Goal: Information Seeking & Learning: Check status

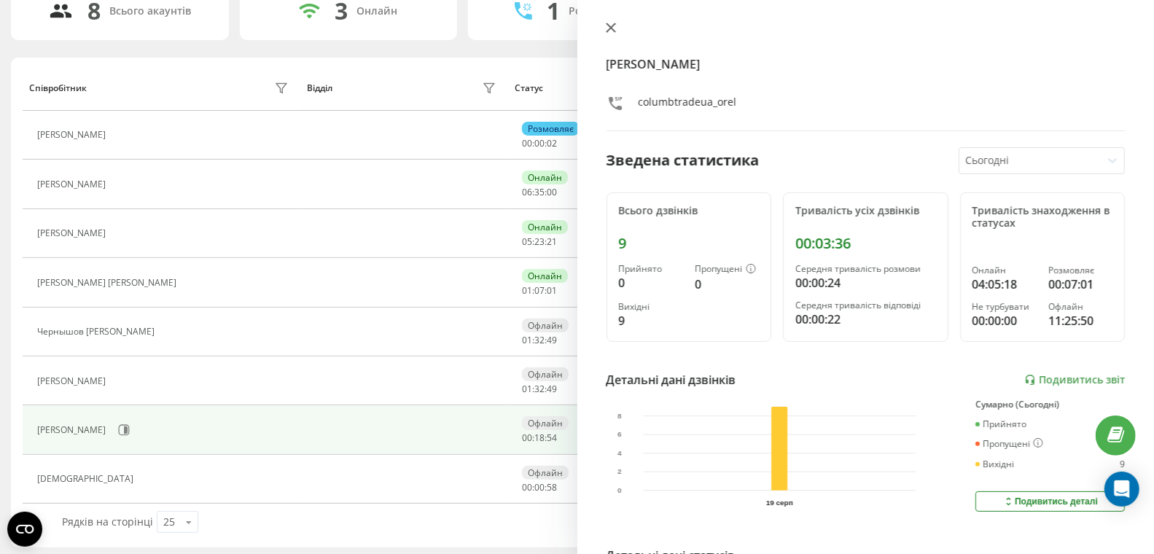
click at [609, 24] on icon at bounding box center [611, 28] width 10 height 10
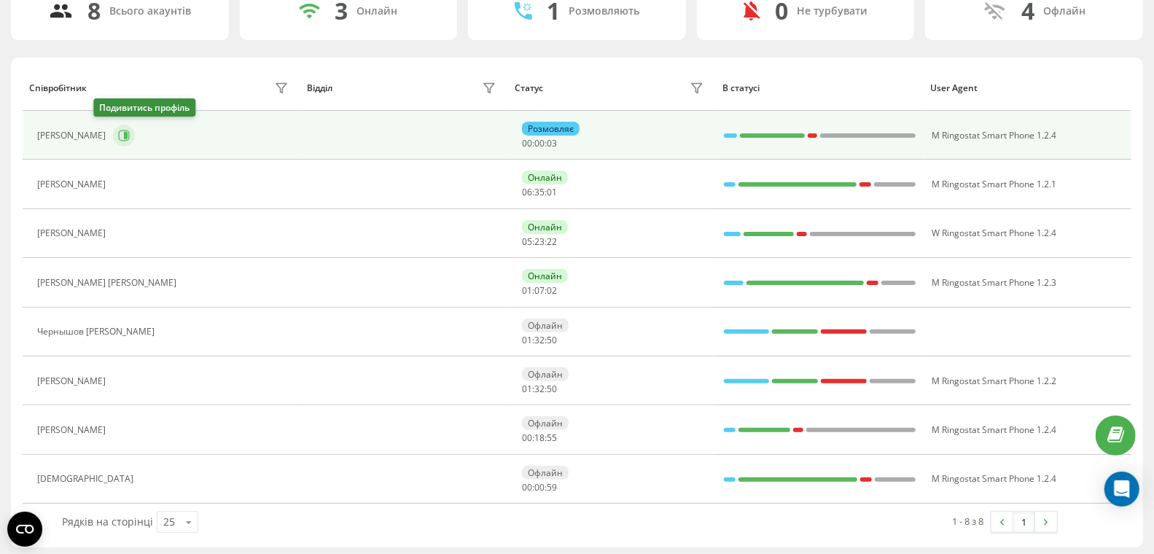
click at [113, 133] on button at bounding box center [124, 136] width 22 height 22
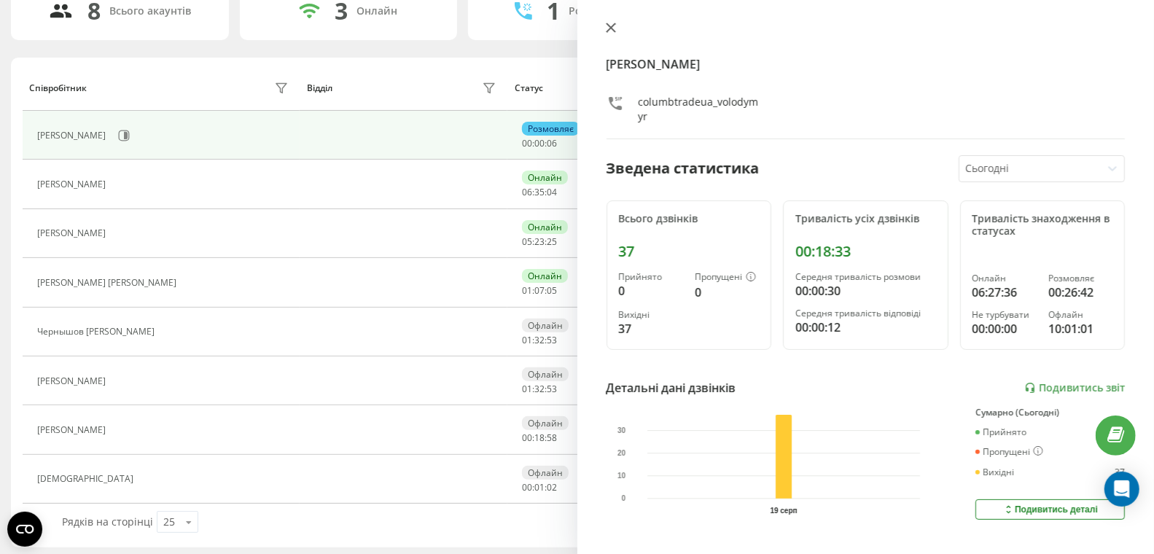
click at [607, 28] on icon at bounding box center [611, 28] width 10 height 10
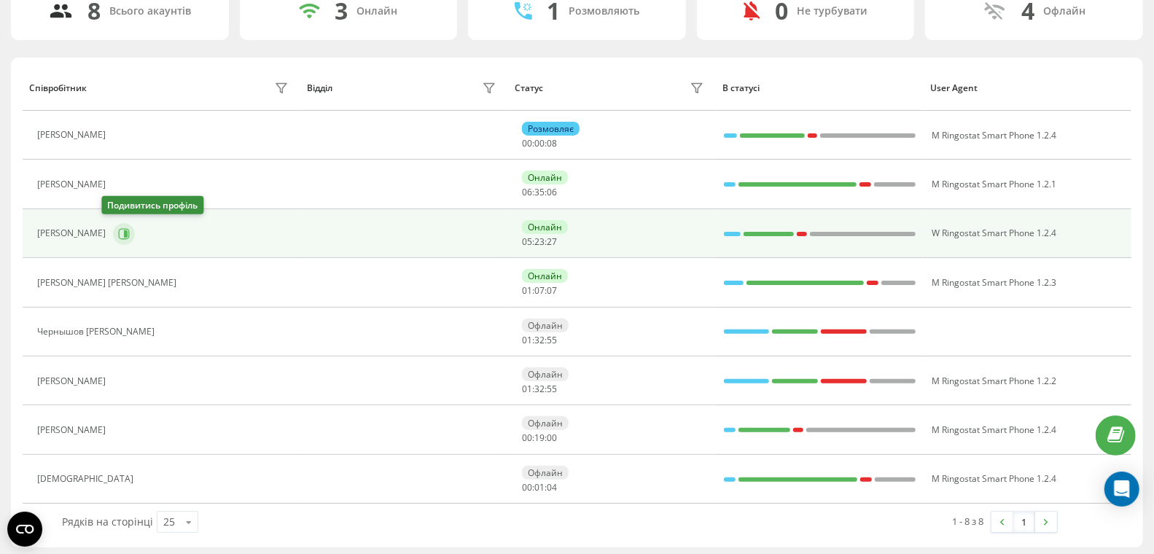
click at [118, 233] on icon at bounding box center [124, 234] width 12 height 12
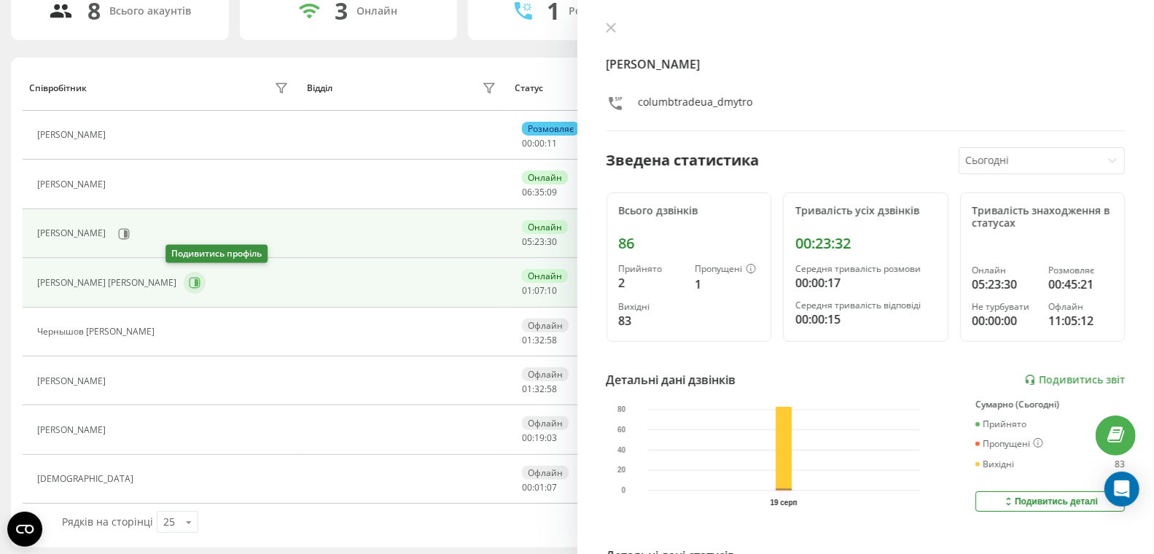
click at [195, 280] on icon at bounding box center [197, 282] width 4 height 7
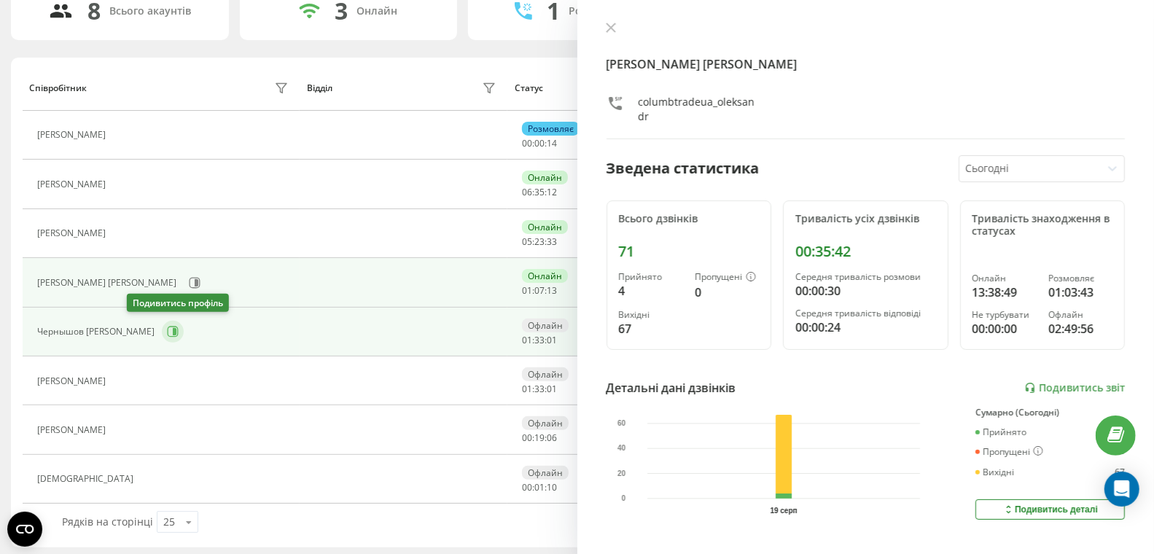
click at [167, 331] on icon at bounding box center [173, 332] width 12 height 12
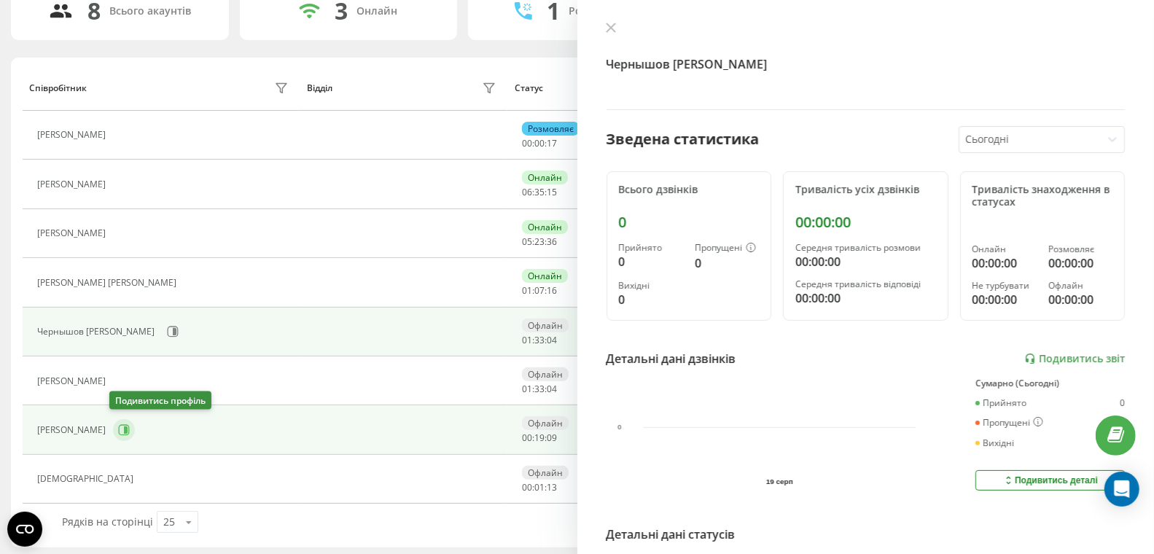
click at [120, 430] on icon at bounding box center [124, 430] width 12 height 12
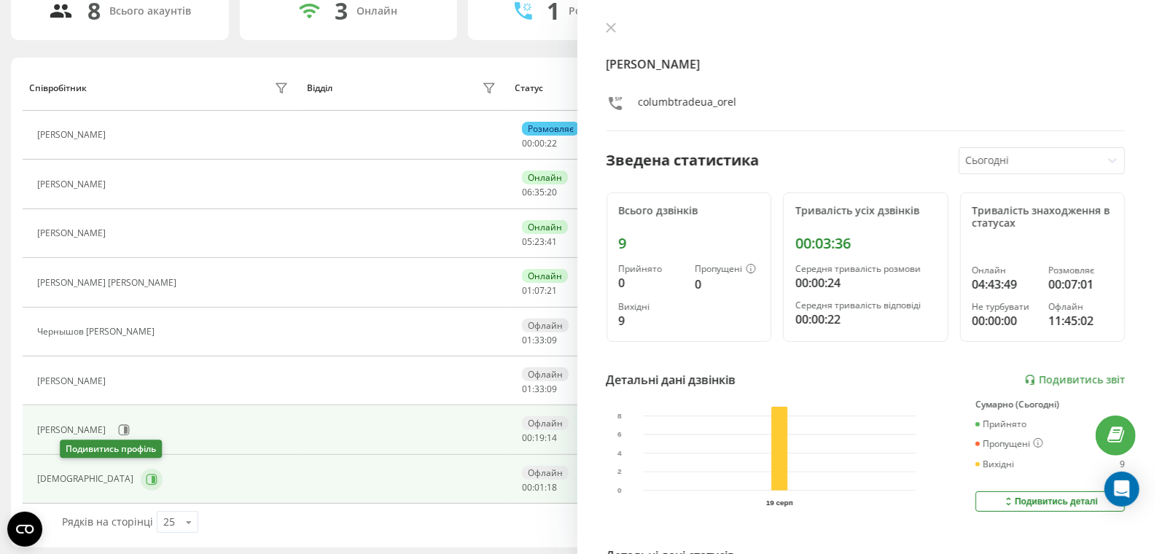
click at [146, 474] on icon at bounding box center [152, 480] width 12 height 12
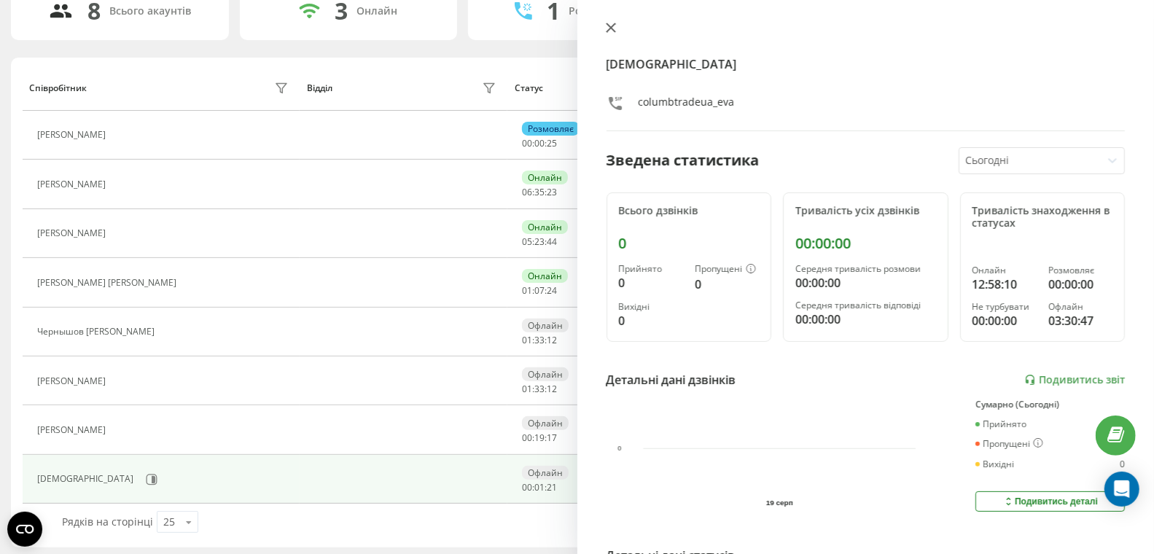
click at [610, 31] on icon at bounding box center [611, 28] width 10 height 10
